Goal: Task Accomplishment & Management: Manage account settings

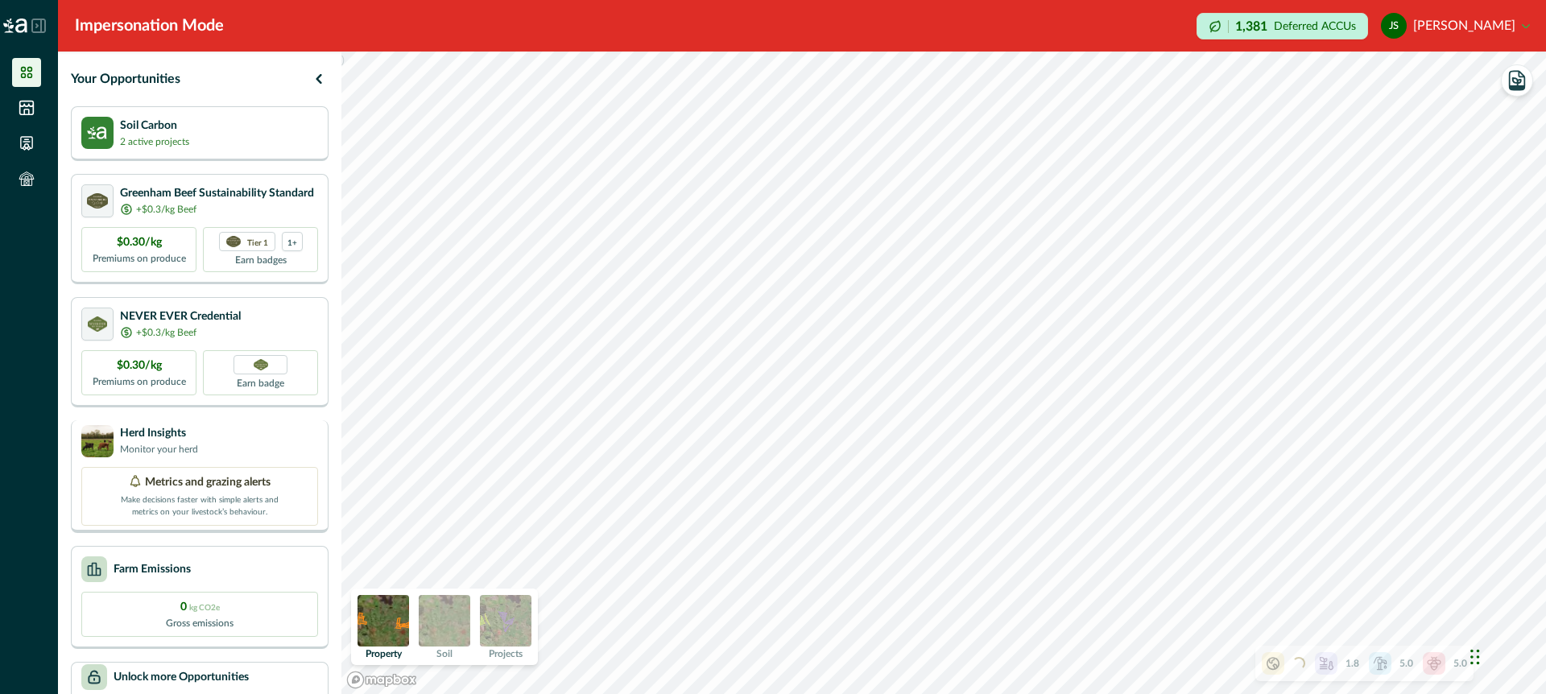
scroll to position [93, 0]
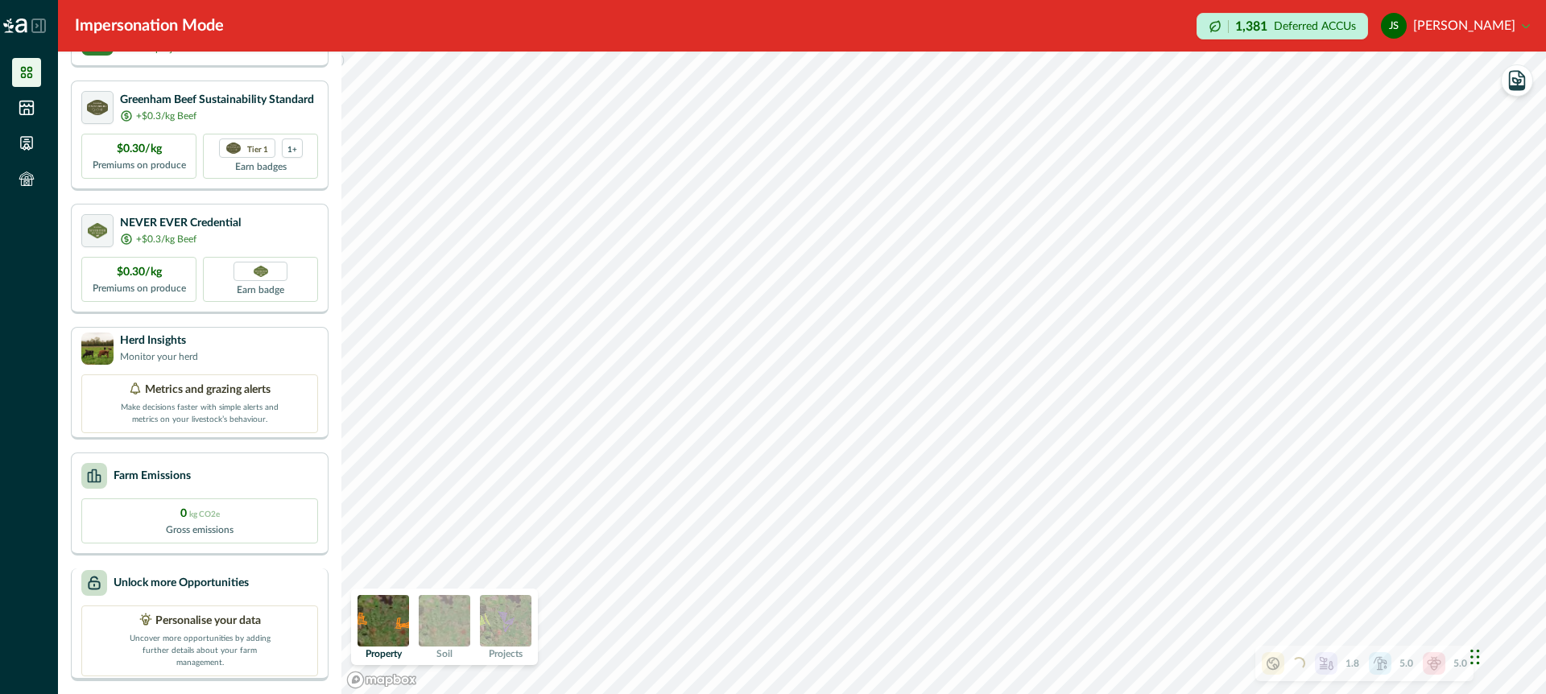
click at [251, 608] on div "Unlock more Opportunities Personalise your data Uncover more opportunities by a…" at bounding box center [200, 624] width 258 height 113
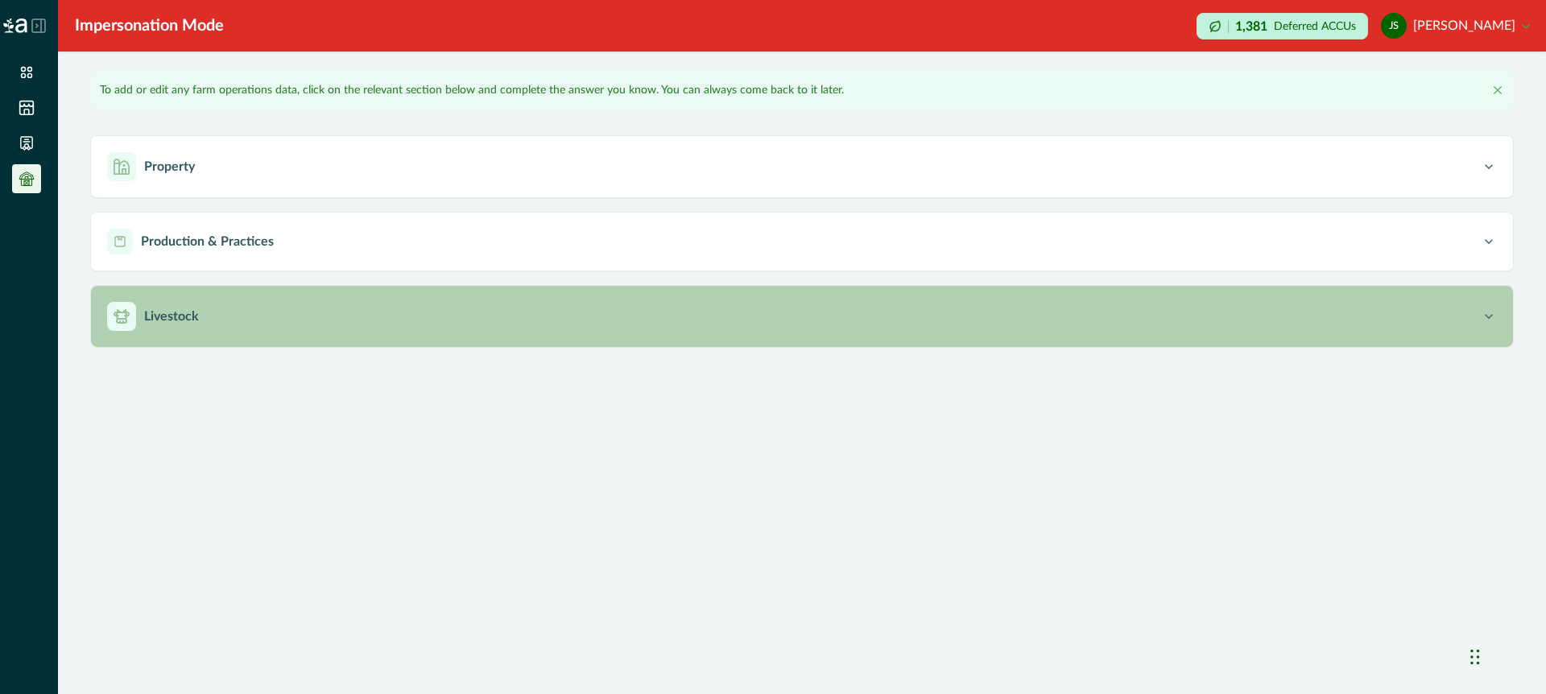
click at [236, 321] on div "Livestock" at bounding box center [794, 316] width 1374 height 29
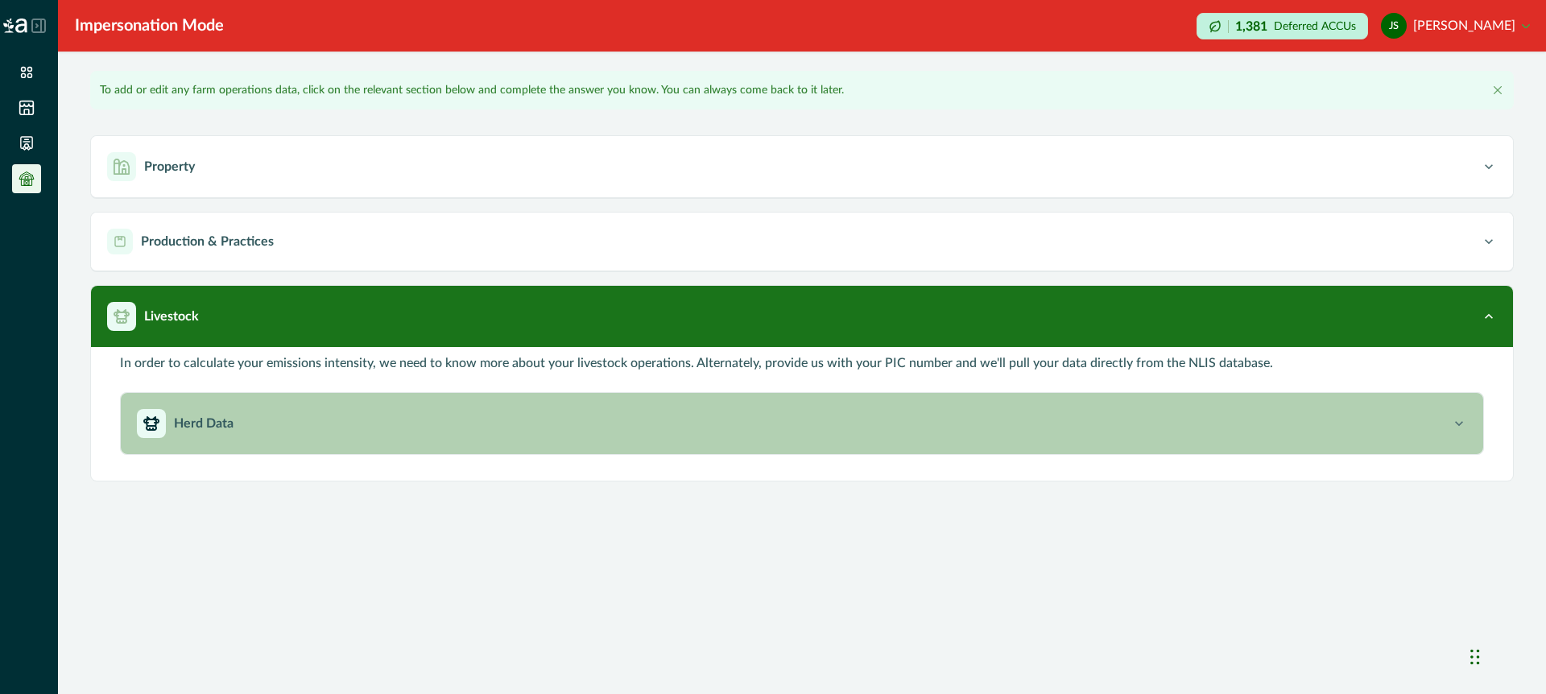
click at [283, 424] on div "Herd Data" at bounding box center [794, 423] width 1314 height 29
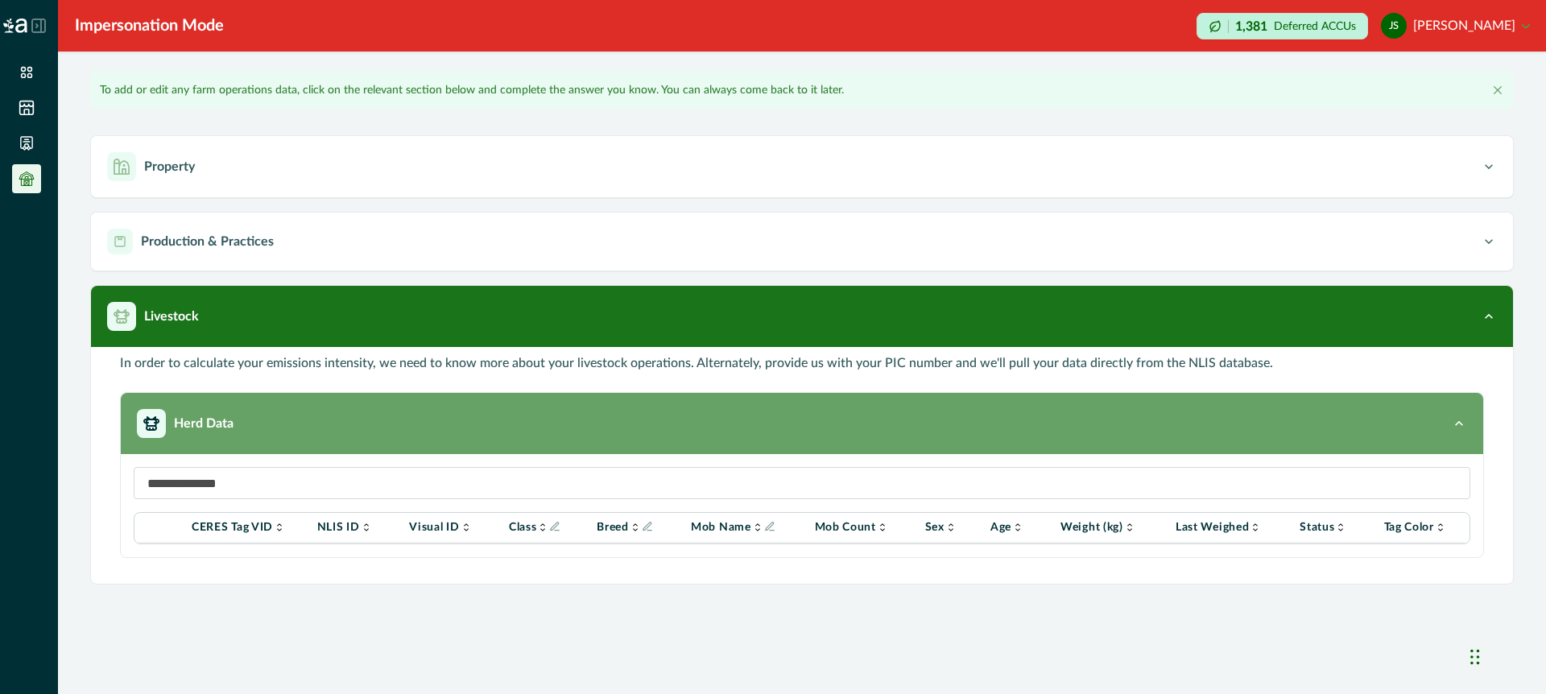
click at [296, 428] on div "Herd Data" at bounding box center [794, 423] width 1314 height 29
